Goal: Transaction & Acquisition: Purchase product/service

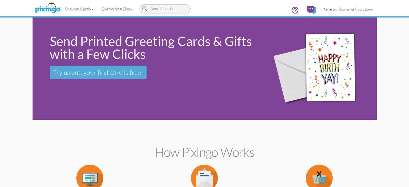
click at [369, 7] on span "Smarter Retirement Solutions" at bounding box center [348, 9] width 49 height 5
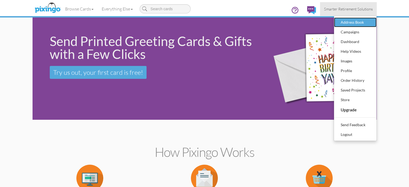
click at [371, 24] on div "Address Book" at bounding box center [355, 22] width 32 height 8
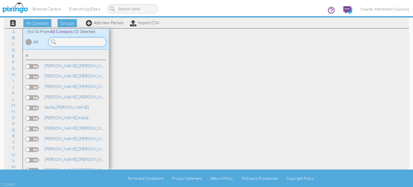
click at [93, 39] on input at bounding box center [77, 41] width 58 height 9
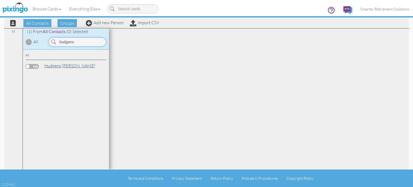
type input "hudgens"
click at [69, 67] on link "[PERSON_NAME]" at bounding box center [70, 65] width 52 height 6
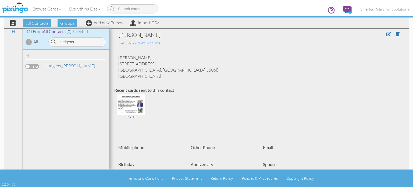
click at [37, 66] on label at bounding box center [32, 66] width 13 height 5
click at [0, 0] on input "checkbox" at bounding box center [0, 0] width 0 height 0
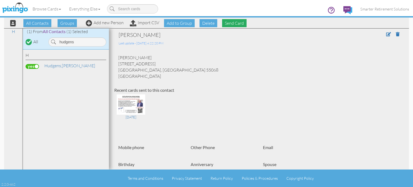
click at [230, 24] on span "Send Card" at bounding box center [234, 23] width 24 height 8
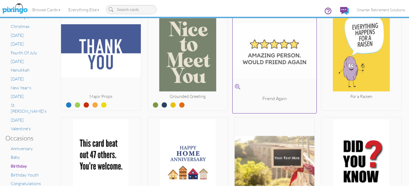
scroll to position [161, 0]
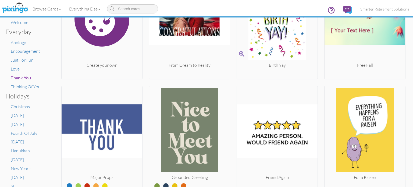
click at [280, 45] on img at bounding box center [277, 19] width 81 height 86
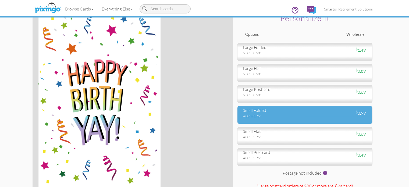
scroll to position [27, 0]
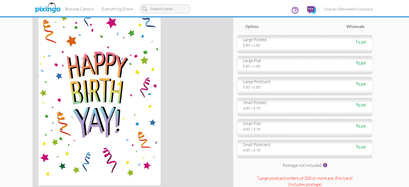
click at [259, 34] on div "Options Wholesale" at bounding box center [304, 29] width 135 height 10
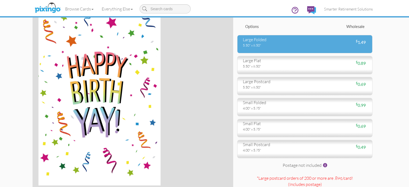
click at [260, 43] on div "large folded" at bounding box center [272, 40] width 58 height 6
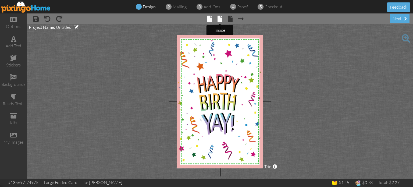
click at [219, 19] on span at bounding box center [219, 19] width 5 height 6
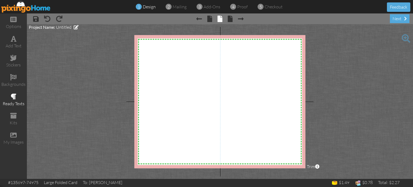
click at [15, 96] on span at bounding box center [14, 96] width 6 height 6
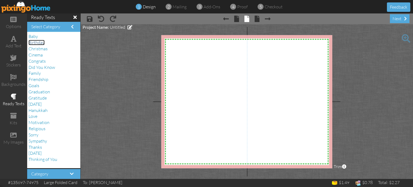
click at [42, 44] on span "Birthday" at bounding box center [36, 42] width 16 height 5
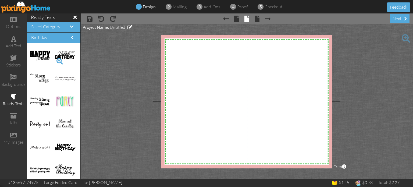
click at [55, 59] on span at bounding box center [59, 61] width 9 height 9
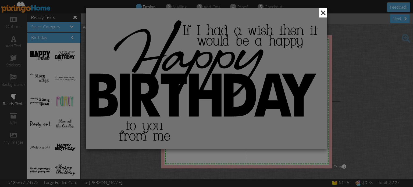
click at [320, 13] on span at bounding box center [323, 12] width 8 height 9
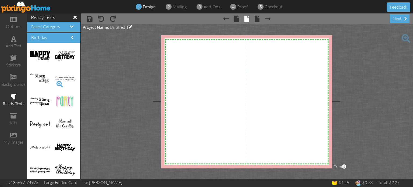
click at [55, 82] on span at bounding box center [59, 84] width 9 height 9
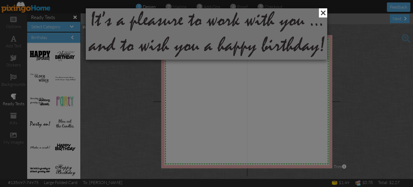
click at [320, 10] on span at bounding box center [323, 12] width 8 height 9
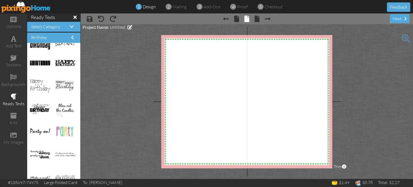
scroll to position [188, 0]
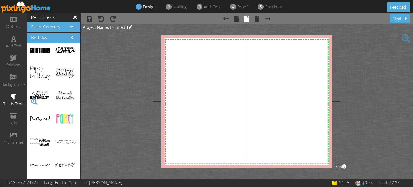
click at [33, 100] on span at bounding box center [34, 101] width 9 height 9
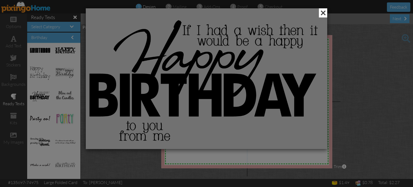
click at [321, 10] on span at bounding box center [323, 12] width 8 height 9
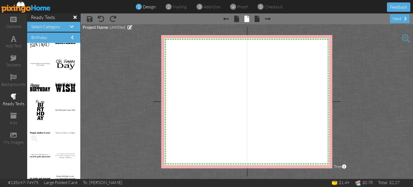
scroll to position [457, 0]
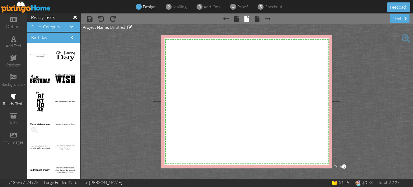
click at [37, 124] on img at bounding box center [40, 124] width 20 height 2
drag, startPoint x: 38, startPoint y: 123, endPoint x: 268, endPoint y: 75, distance: 235.8
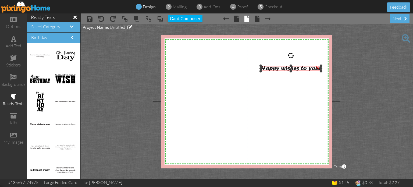
click at [302, 70] on div "×" at bounding box center [291, 69] width 60 height 6
click at [291, 69] on img at bounding box center [289, 69] width 60 height 6
drag, startPoint x: 11, startPoint y: 44, endPoint x: 86, endPoint y: 81, distance: 83.5
click at [11, 44] on div "add text" at bounding box center [13, 46] width 27 height 6
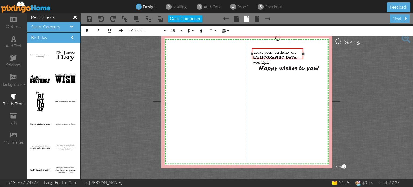
click at [281, 56] on span "Trust your birthday on [DEMOGRAPHIC_DATA] was Epic!" at bounding box center [275, 56] width 45 height 15
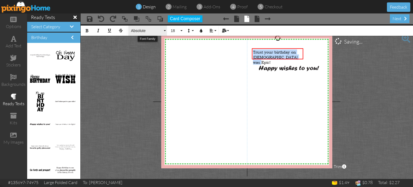
click at [159, 30] on span "Absolute" at bounding box center [146, 30] width 32 height 5
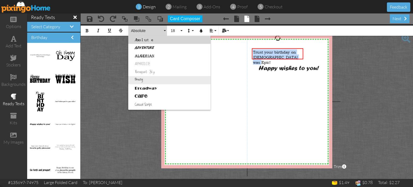
click at [144, 81] on link "Breezy" at bounding box center [169, 80] width 82 height 8
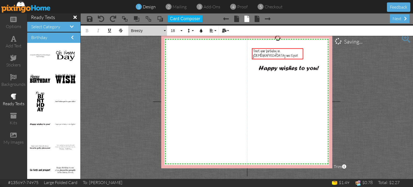
click at [154, 29] on span "Breezy" at bounding box center [146, 30] width 32 height 5
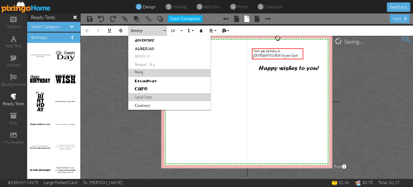
click at [147, 96] on link "Casual Script" at bounding box center [169, 97] width 82 height 8
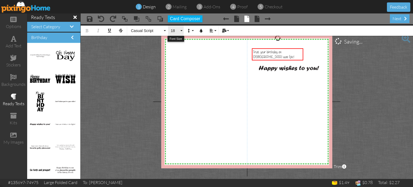
click at [176, 30] on span "18" at bounding box center [174, 30] width 9 height 5
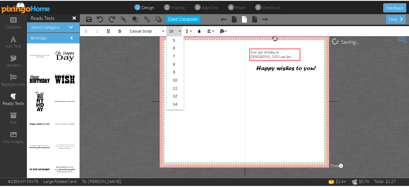
scroll to position [48, 0]
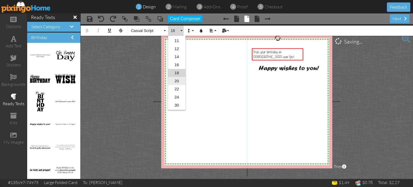
click at [178, 80] on link "20" at bounding box center [176, 81] width 17 height 8
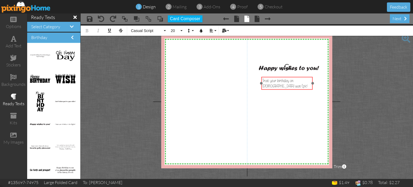
drag, startPoint x: 287, startPoint y: 61, endPoint x: 296, endPoint y: 89, distance: 30.0
click at [296, 89] on div "​ Trust your birthday on [DEMOGRAPHIC_DATA] was Epic! ​" at bounding box center [286, 83] width 51 height 13
click at [287, 84] on div "Trust your birthday on [DEMOGRAPHIC_DATA] was Epic!" at bounding box center [286, 83] width 49 height 11
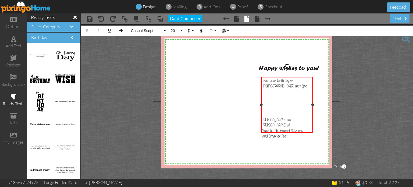
click at [292, 117] on span "[PERSON_NAME] and [PERSON_NAME] of" at bounding box center [277, 122] width 30 height 11
click at [263, 80] on span "Trust your birthday on [DEMOGRAPHIC_DATA] was Epic!" at bounding box center [284, 83] width 45 height 11
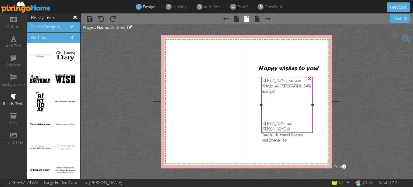
click at [288, 137] on div "and Smarter Feds" at bounding box center [286, 140] width 49 height 6
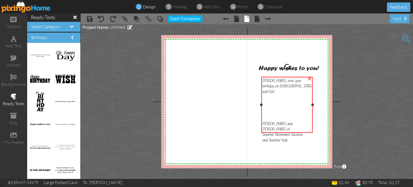
click at [288, 137] on div "and Smarter Feds" at bounding box center [286, 140] width 49 height 6
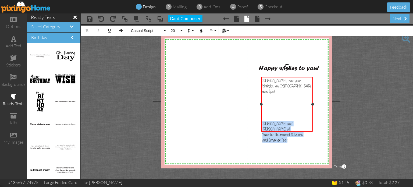
drag, startPoint x: 287, startPoint y: 128, endPoint x: 263, endPoint y: 117, distance: 26.7
click at [263, 117] on div "[PERSON_NAME], trust your birthday on [DEMOGRAPHIC_DATA] was Epic! [PERSON_NAME…" at bounding box center [286, 110] width 49 height 65
click at [212, 30] on icon "button" at bounding box center [211, 31] width 4 height 4
click at [217, 54] on link "Align Right" at bounding box center [215, 56] width 16 height 8
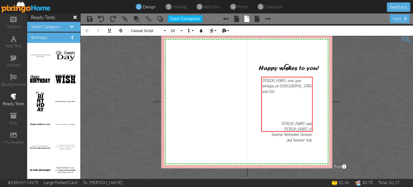
click at [370, 138] on project-studio-wrapper "X X X X X X X X X X X X X X X X X X X X X X X X X X X X X X X X X X X X X X X X…" at bounding box center [247, 101] width 332 height 154
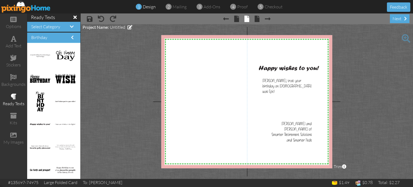
click at [253, 21] on span "× back" at bounding box center [254, 18] width 10 height 9
click at [256, 21] on span at bounding box center [256, 19] width 5 height 6
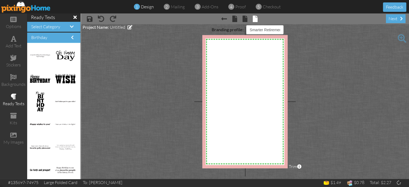
select select "object:18808"
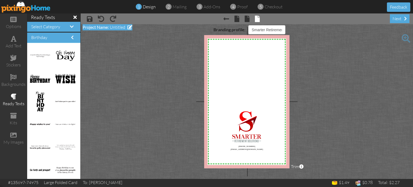
click at [128, 29] on span at bounding box center [129, 27] width 5 height 4
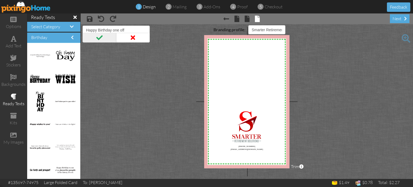
type input "Happy Birthday one off"
click at [103, 37] on span at bounding box center [99, 38] width 34 height 10
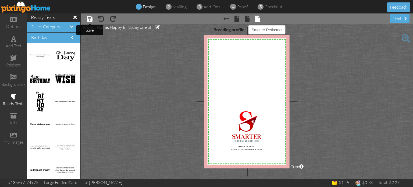
click at [90, 19] on span at bounding box center [90, 19] width 6 height 6
click at [262, 29] on select "Pixingo Default Profile Smarter Feds LLC Smarter Retirement Solutions" at bounding box center [266, 29] width 37 height 9
click at [181, 53] on project-studio-wrapper "X X X X X X X X X X X X X X X X X X X X X X X X X X X X X X X X X X X X X X X X…" at bounding box center [247, 101] width 332 height 154
click at [22, 10] on img at bounding box center [25, 7] width 49 height 12
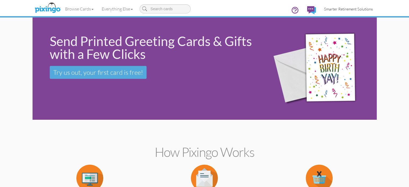
click at [372, 9] on span "Smarter Retirement Solutions" at bounding box center [348, 9] width 49 height 5
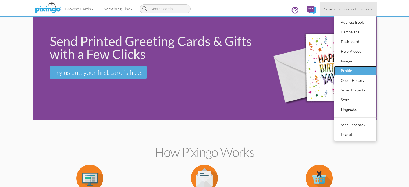
click at [371, 68] on div "Profile" at bounding box center [355, 71] width 32 height 8
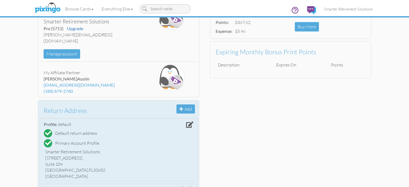
scroll to position [54, 0]
click at [186, 122] on span at bounding box center [189, 125] width 7 height 6
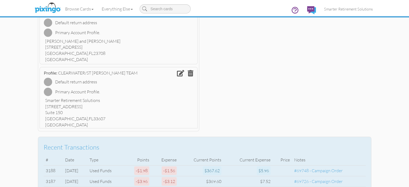
scroll to position [242, 0]
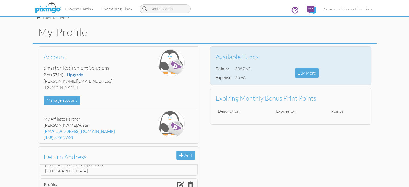
scroll to position [0, 0]
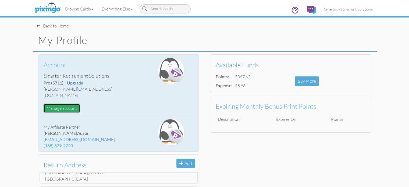
click at [44, 103] on button "Manage account" at bounding box center [62, 107] width 37 height 9
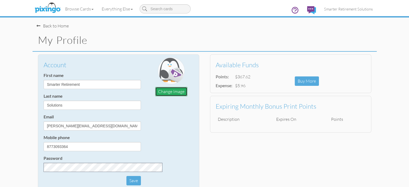
click at [172, 92] on button "Change Image" at bounding box center [171, 91] width 32 height 9
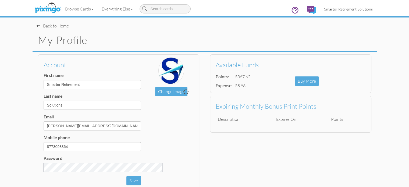
click at [372, 9] on span "Smarter Retirement Solutions" at bounding box center [348, 9] width 49 height 5
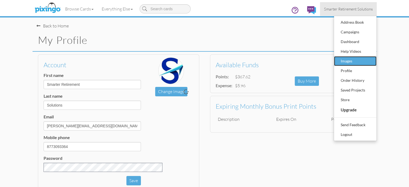
click at [371, 61] on div "Images" at bounding box center [355, 61] width 32 height 8
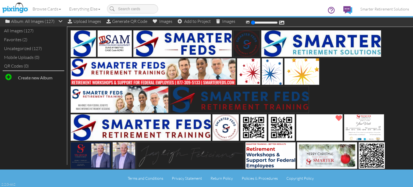
click at [19, 38] on div "Favorites (2)" at bounding box center [34, 39] width 62 height 9
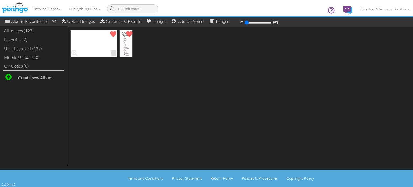
click at [114, 52] on span at bounding box center [113, 52] width 8 height 9
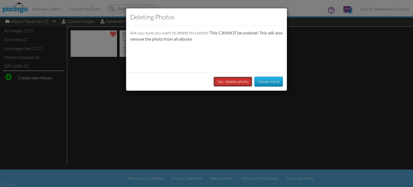
click at [233, 82] on button "Yes, delete photo" at bounding box center [232, 82] width 39 height 10
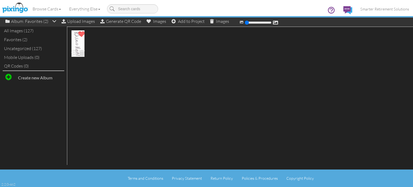
click at [81, 53] on span at bounding box center [82, 52] width 8 height 9
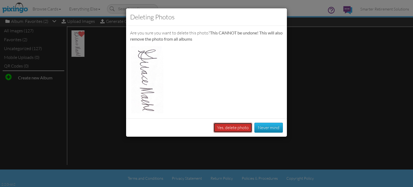
click at [221, 129] on button "Yes, delete photo" at bounding box center [232, 128] width 39 height 10
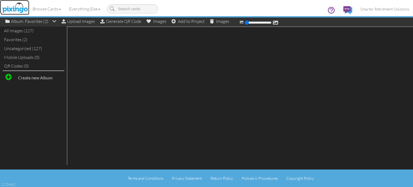
click at [12, 10] on img at bounding box center [15, 7] width 28 height 13
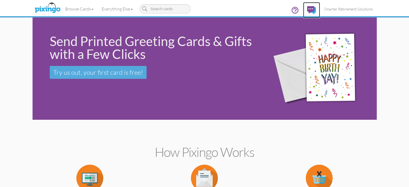
click at [316, 9] on img at bounding box center [311, 10] width 9 height 8
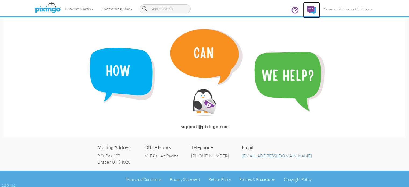
click at [316, 8] on img at bounding box center [311, 10] width 9 height 8
click at [316, 10] on img at bounding box center [311, 10] width 9 height 8
click at [98, 9] on link "Everything Else" at bounding box center [117, 8] width 39 height 13
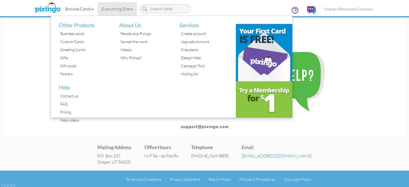
click at [61, 10] on link "Browse Cards" at bounding box center [79, 8] width 37 height 13
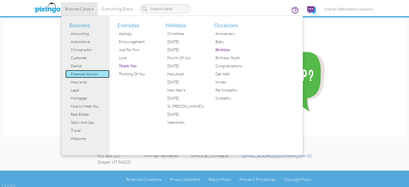
click at [69, 75] on div "Financial Advisor" at bounding box center [89, 74] width 40 height 8
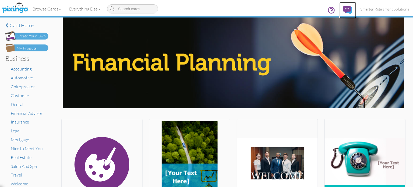
click at [346, 8] on img at bounding box center [347, 10] width 9 height 8
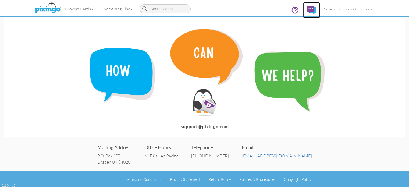
click at [316, 10] on img at bounding box center [311, 10] width 9 height 8
click at [316, 9] on img at bounding box center [311, 10] width 9 height 8
click at [299, 10] on icon at bounding box center [295, 10] width 8 height 8
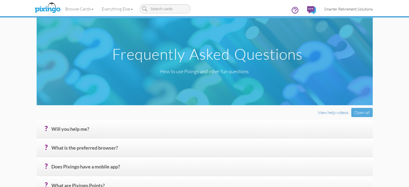
click at [369, 8] on span "Smarter Retirement Solutions" at bounding box center [348, 9] width 49 height 5
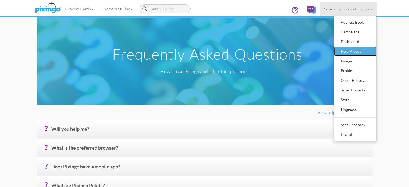
click at [371, 50] on div "Help Videos" at bounding box center [355, 51] width 32 height 8
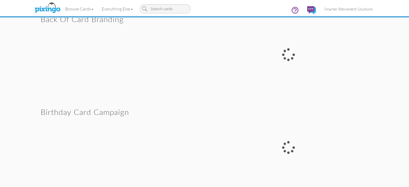
scroll to position [430, 0]
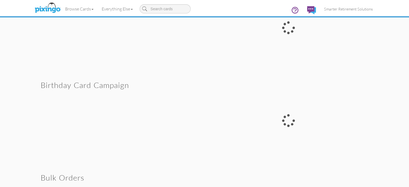
click at [305, 73] on div at bounding box center [288, 28] width 168 height 90
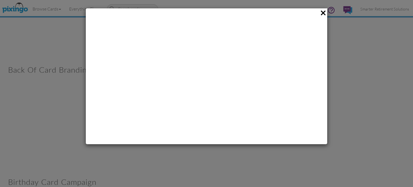
click at [12, 7] on div at bounding box center [206, 93] width 413 height 187
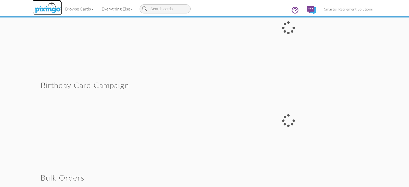
click at [33, 7] on img at bounding box center [47, 7] width 28 height 13
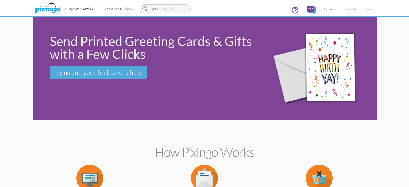
click at [61, 8] on link "Browse Cards" at bounding box center [79, 8] width 37 height 13
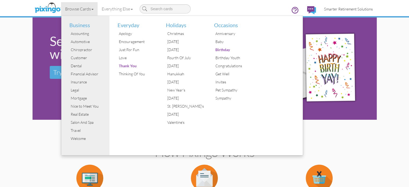
click at [366, 8] on span "Smarter Retirement Solutions" at bounding box center [348, 9] width 49 height 5
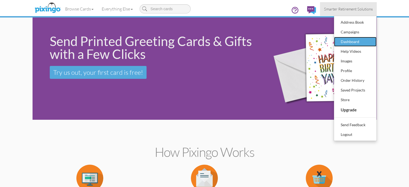
click at [371, 40] on div "Dashboard" at bounding box center [355, 42] width 32 height 8
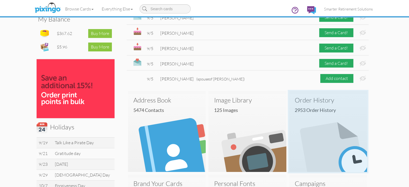
scroll to position [188, 0]
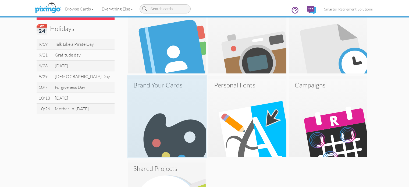
click at [139, 93] on img at bounding box center [167, 118] width 78 height 78
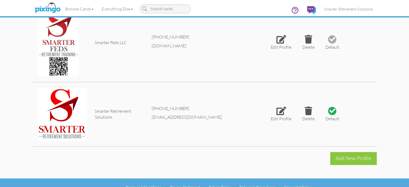
scroll to position [235, 0]
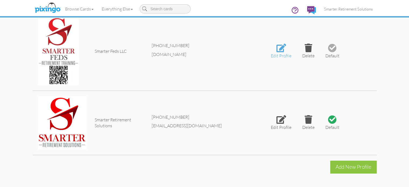
click at [286, 47] on div at bounding box center [281, 48] width 10 height 9
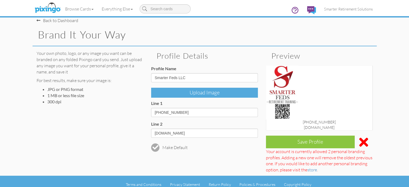
click at [220, 93] on div "Upload Image" at bounding box center [204, 93] width 107 height 10
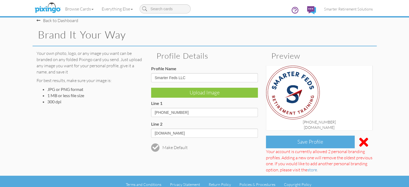
click at [326, 140] on div "Save Profile" at bounding box center [310, 141] width 89 height 13
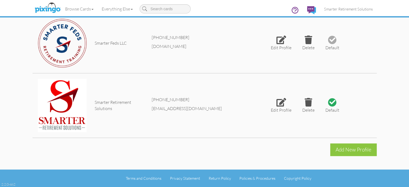
scroll to position [255, 0]
click at [286, 98] on div at bounding box center [281, 102] width 10 height 9
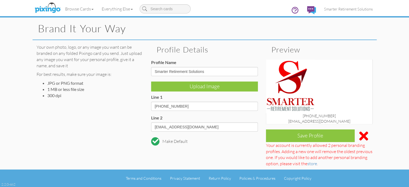
scroll to position [5, 0]
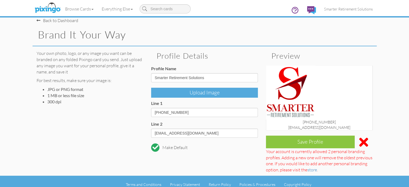
click at [243, 94] on div "Upload Image" at bounding box center [204, 93] width 107 height 10
click at [224, 92] on div "Upload Image" at bounding box center [204, 93] width 107 height 10
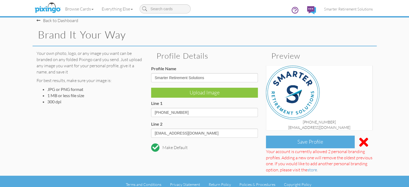
click at [329, 142] on div "Save Profile" at bounding box center [310, 141] width 89 height 13
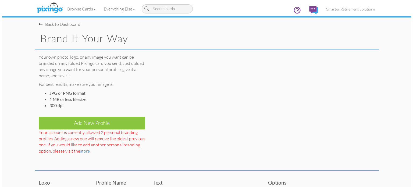
scroll to position [0, 0]
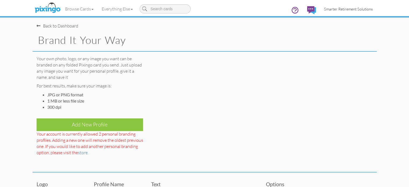
click at [372, 9] on span "Smarter Retirement Solutions" at bounding box center [348, 9] width 49 height 5
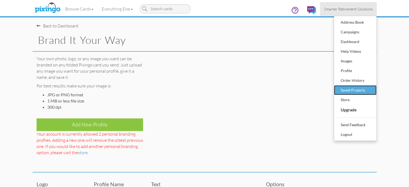
click at [371, 89] on div "Saved Projects" at bounding box center [355, 90] width 32 height 8
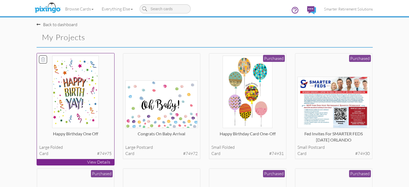
click at [64, 107] on img at bounding box center [75, 92] width 46 height 72
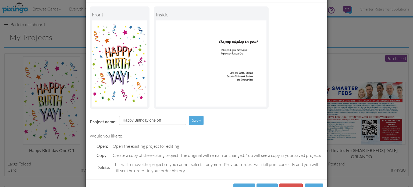
scroll to position [44, 0]
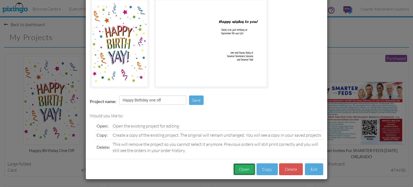
click at [243, 171] on button "Open" at bounding box center [244, 169] width 22 height 12
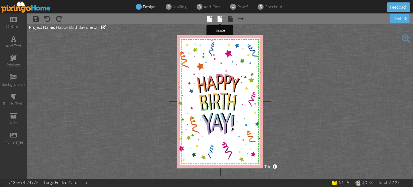
click at [220, 19] on span at bounding box center [219, 19] width 5 height 6
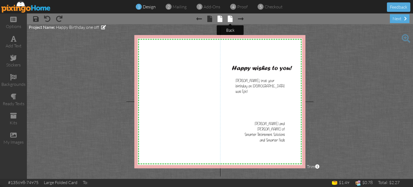
click at [228, 20] on span at bounding box center [230, 19] width 5 height 6
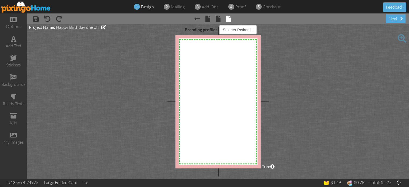
select select "object:24852"
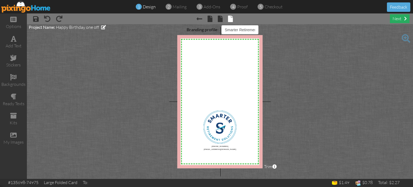
click at [395, 19] on div "next" at bounding box center [400, 18] width 20 height 9
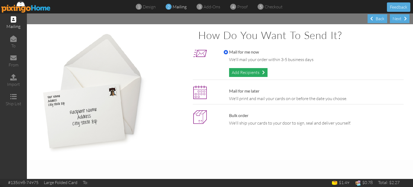
click at [253, 72] on div "Add Recipients" at bounding box center [248, 72] width 38 height 9
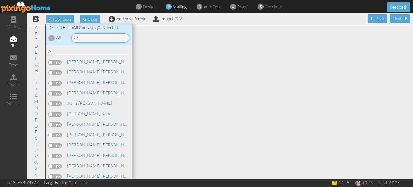
click at [91, 39] on input at bounding box center [100, 37] width 58 height 9
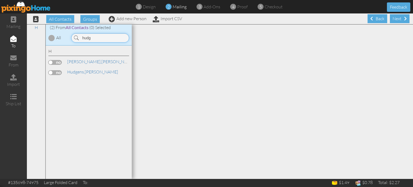
type input "hudg"
click at [60, 73] on label at bounding box center [54, 72] width 13 height 5
click at [0, 0] on input "checkbox" at bounding box center [0, 0] width 0 height 0
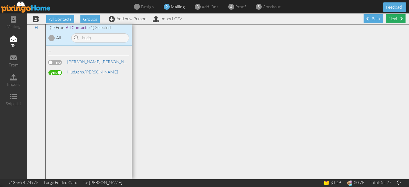
click at [393, 20] on div "Next" at bounding box center [396, 18] width 20 height 9
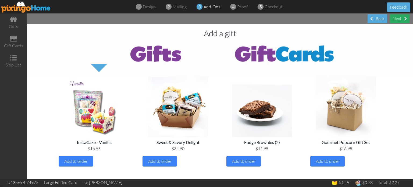
click at [399, 21] on div "Next" at bounding box center [400, 18] width 20 height 9
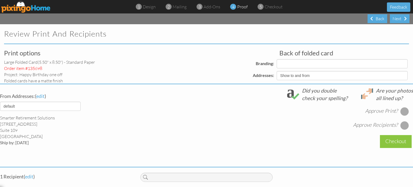
select select "object:36873"
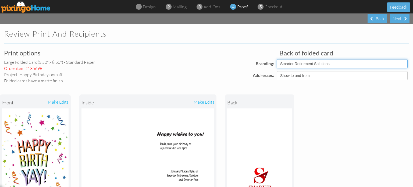
click at [326, 65] on select "Pixingo Default Profile Smarter Feds LLC Smarter Retirement Solutions" at bounding box center [341, 63] width 131 height 9
click at [276, 59] on select "Pixingo Default Profile Smarter Feds LLC Smarter Retirement Solutions" at bounding box center [341, 63] width 131 height 9
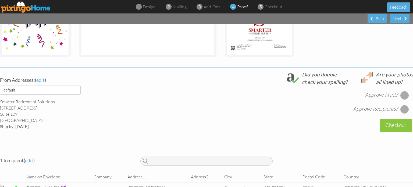
scroll to position [161, 0]
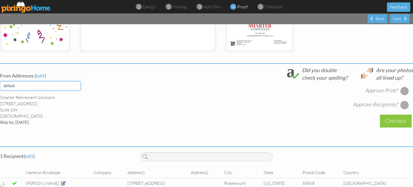
click at [75, 86] on select "default HOME DENVER Team AUSTIN Team COL SPGS team ORLANDO Team Replica Wealth …" at bounding box center [40, 85] width 81 height 9
click at [184, 100] on div "Approve Print? Approve Recipients?" at bounding box center [276, 95] width 272 height 28
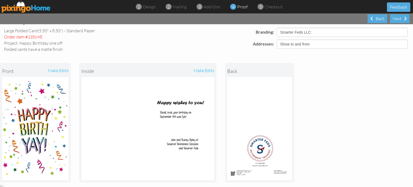
scroll to position [0, 0]
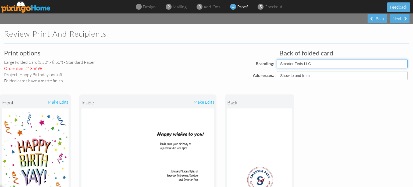
click at [333, 64] on select "Pixingo Default Profile Smarter Feds LLC Smarter Retirement Solutions" at bounding box center [341, 63] width 131 height 9
select select "object:36896"
click at [276, 59] on select "Pixingo Default Profile Smarter Feds LLC Smarter Retirement Solutions" at bounding box center [341, 63] width 131 height 9
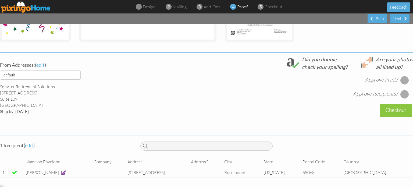
scroll to position [177, 0]
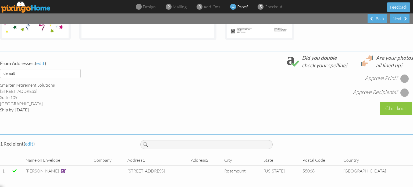
click at [401, 74] on div at bounding box center [404, 78] width 9 height 9
click at [400, 88] on div at bounding box center [404, 92] width 9 height 9
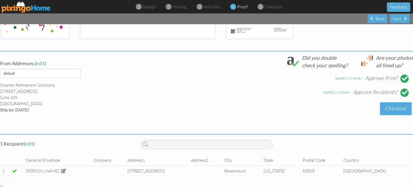
click at [392, 104] on div "Checkout" at bounding box center [396, 108] width 32 height 13
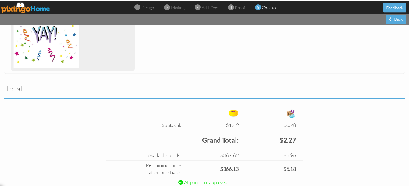
scroll to position [159, 0]
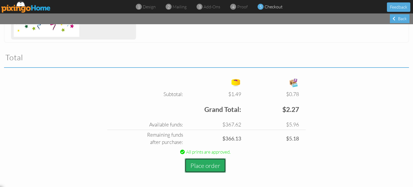
click at [204, 164] on button "Place order" at bounding box center [205, 165] width 41 height 15
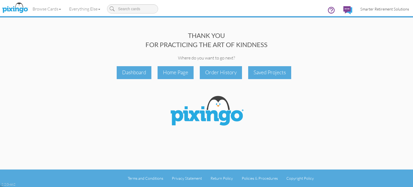
click at [399, 9] on span "Smarter Retirement Solutions" at bounding box center [384, 9] width 49 height 5
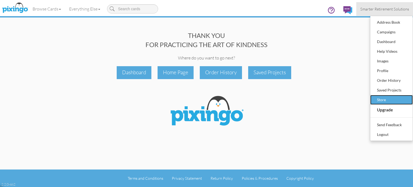
click at [385, 101] on div "Store" at bounding box center [391, 100] width 32 height 8
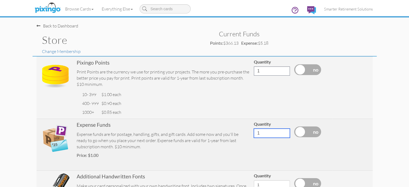
click at [290, 128] on input "1" at bounding box center [272, 132] width 36 height 9
type input "100"
click at [321, 127] on label at bounding box center [307, 131] width 27 height 11
click at [0, 0] on input "checkbox" at bounding box center [0, 0] width 0 height 0
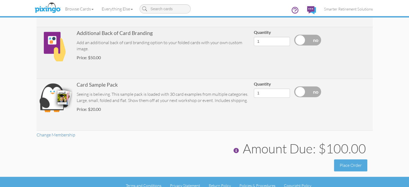
scroll to position [195, 0]
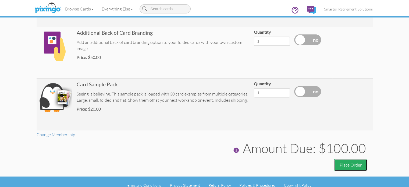
click at [367, 159] on button "Place Order" at bounding box center [350, 165] width 33 height 12
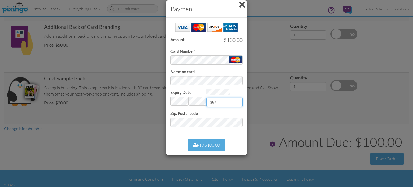
type input "367"
click at [180, 136] on div "Close Pay $100.00" at bounding box center [206, 145] width 80 height 20
click at [209, 143] on div "Pay $100.00" at bounding box center [207, 145] width 38 height 12
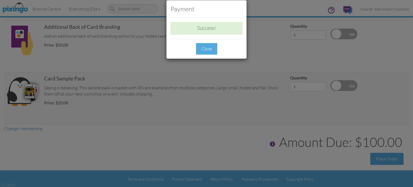
click at [207, 51] on div "Close" at bounding box center [206, 49] width 21 height 12
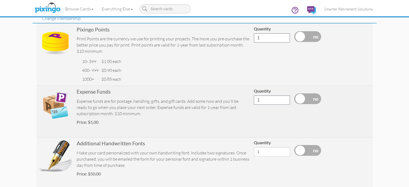
scroll to position [0, 0]
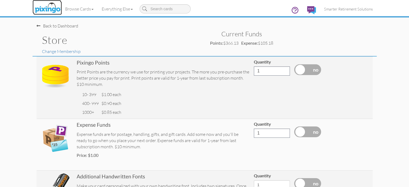
click at [33, 9] on img at bounding box center [47, 7] width 28 height 13
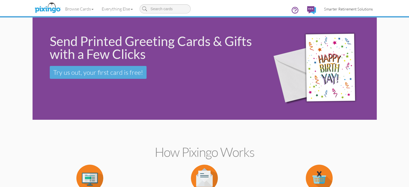
click at [363, 7] on span "Smarter Retirement Solutions" at bounding box center [348, 9] width 49 height 5
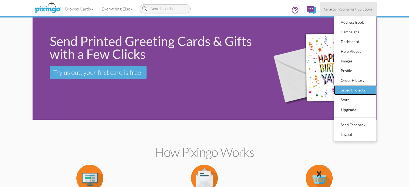
click at [371, 91] on div "Saved Projects" at bounding box center [355, 90] width 32 height 8
